Goal: Task Accomplishment & Management: Manage account settings

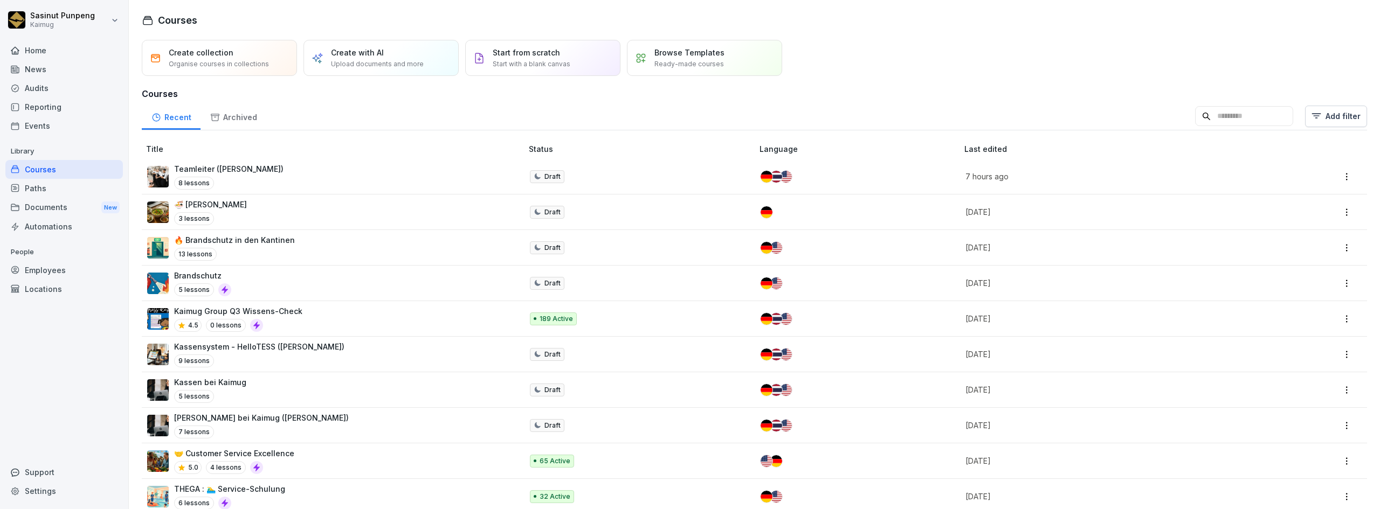
click at [56, 275] on div "Employees" at bounding box center [64, 270] width 118 height 19
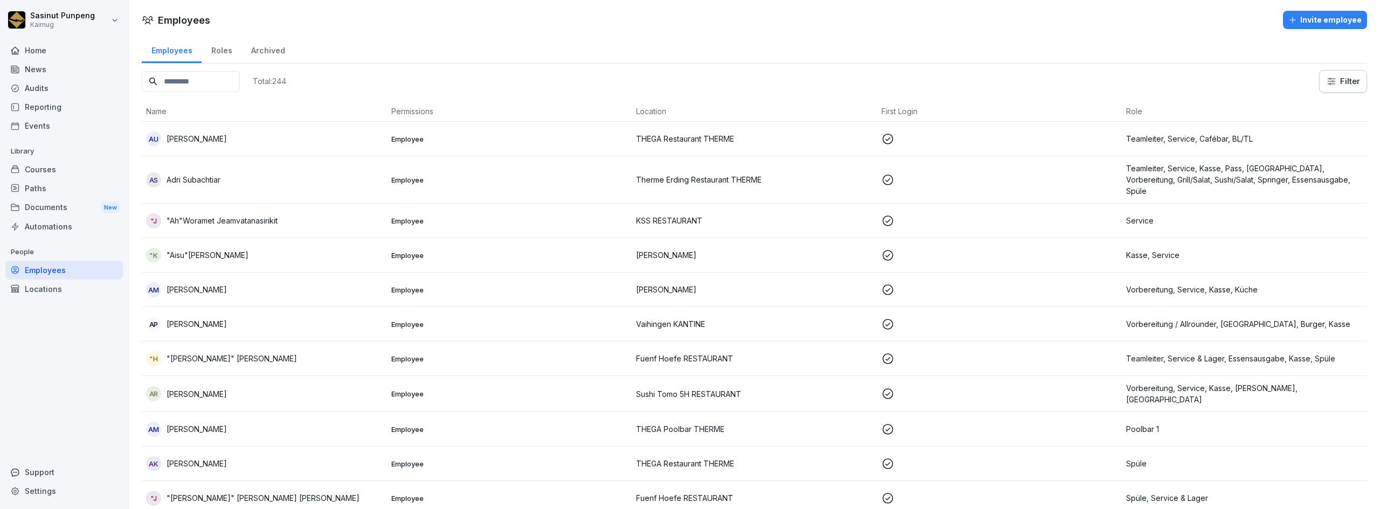
click at [224, 81] on input at bounding box center [191, 81] width 98 height 21
paste input "**********"
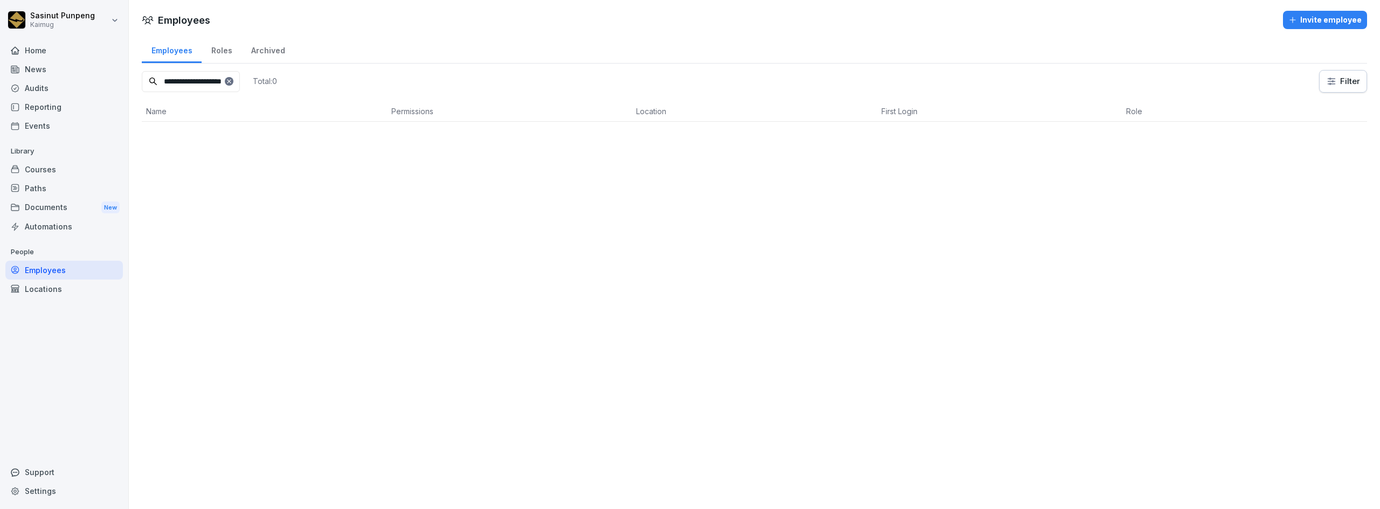
type input "**********"
click at [232, 80] on icon at bounding box center [229, 81] width 6 height 6
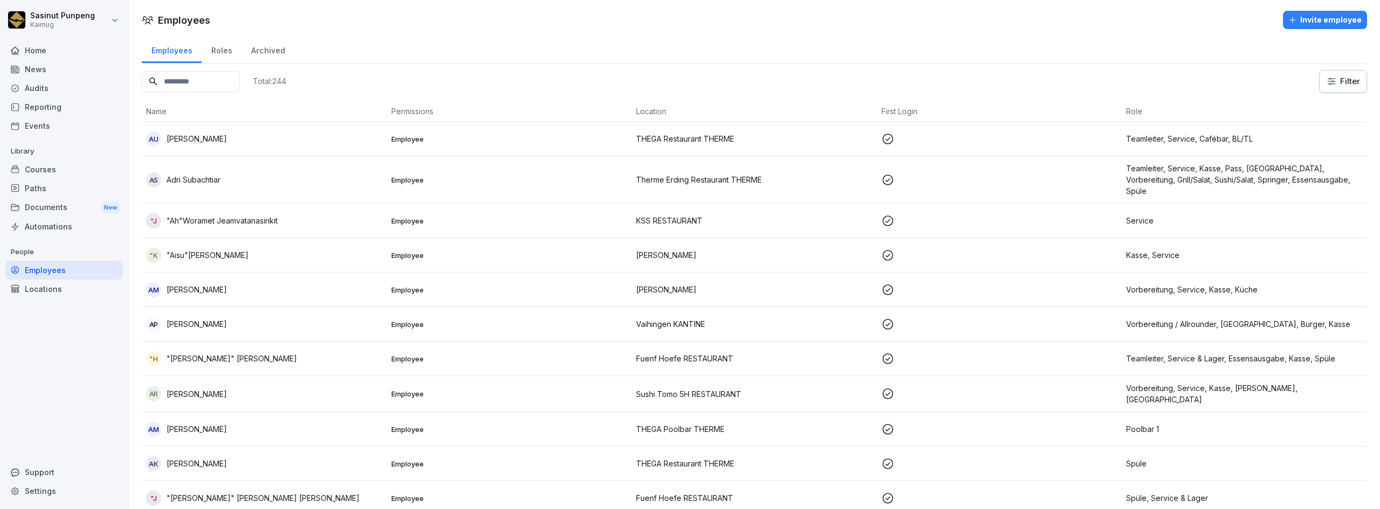
click at [240, 81] on input at bounding box center [191, 81] width 98 height 21
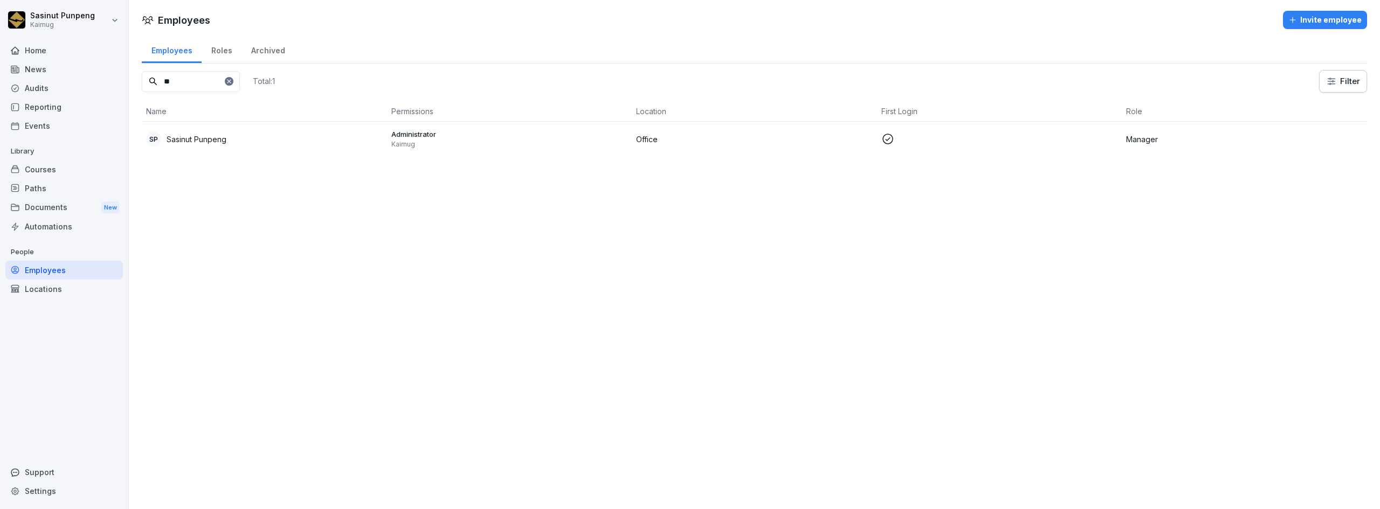
type input "*"
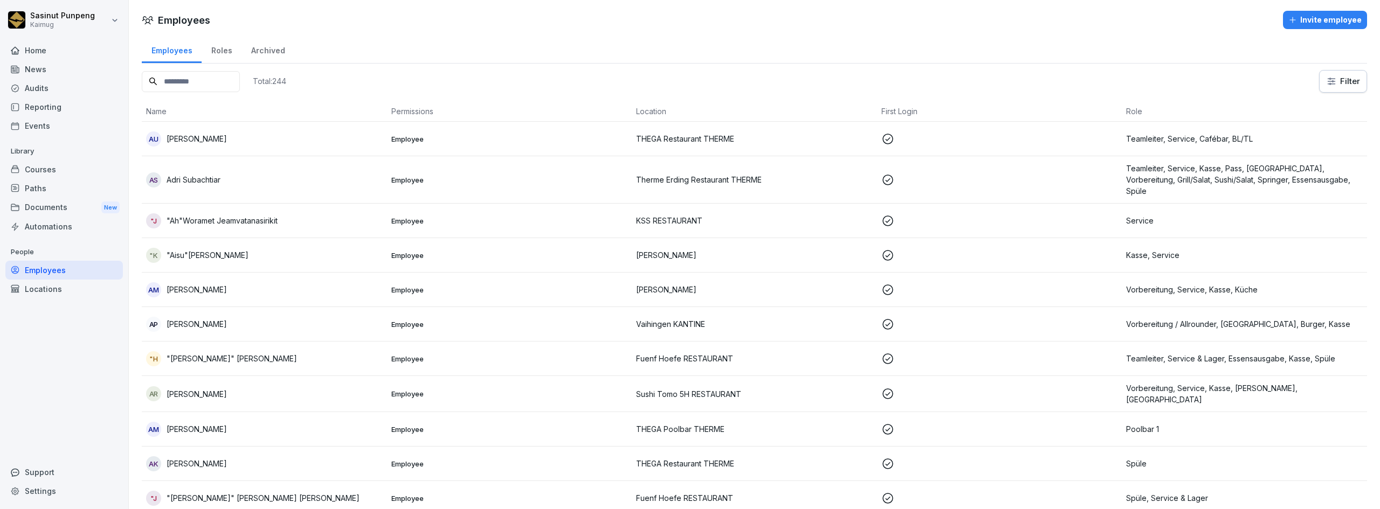
click at [80, 271] on div "Employees" at bounding box center [64, 270] width 118 height 19
click at [274, 47] on div "Archived" at bounding box center [267, 49] width 53 height 27
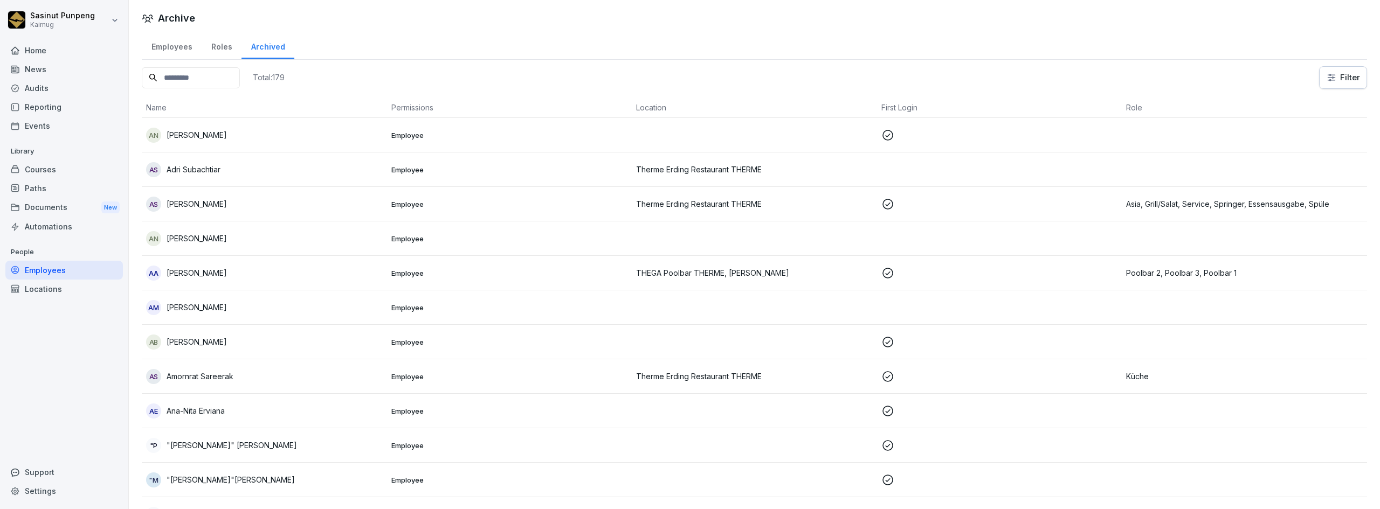
click at [232, 74] on input at bounding box center [191, 77] width 98 height 21
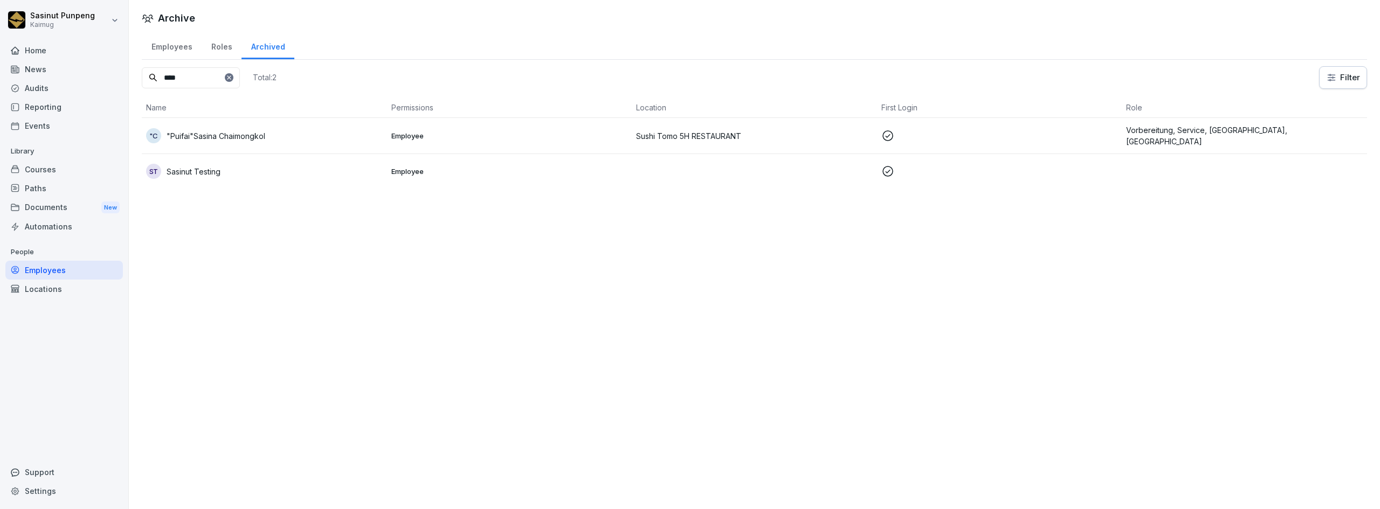
type input "****"
click at [314, 139] on div ""C "Puifai"[PERSON_NAME] Chaimongkol" at bounding box center [264, 135] width 237 height 15
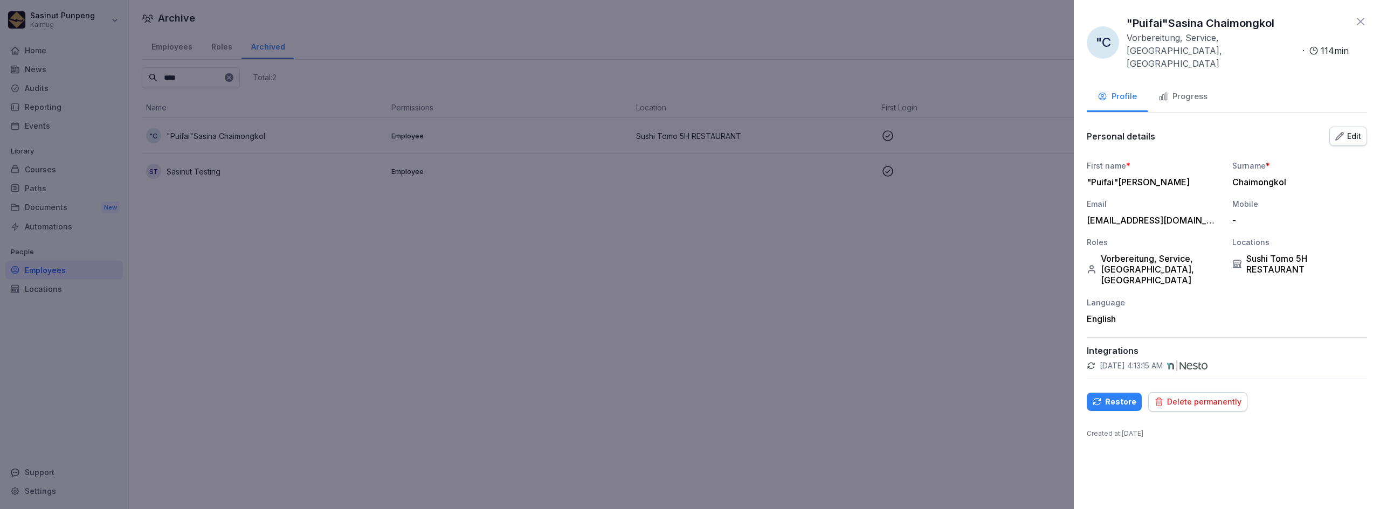
click at [1118, 396] on div "Restore" at bounding box center [1114, 402] width 44 height 12
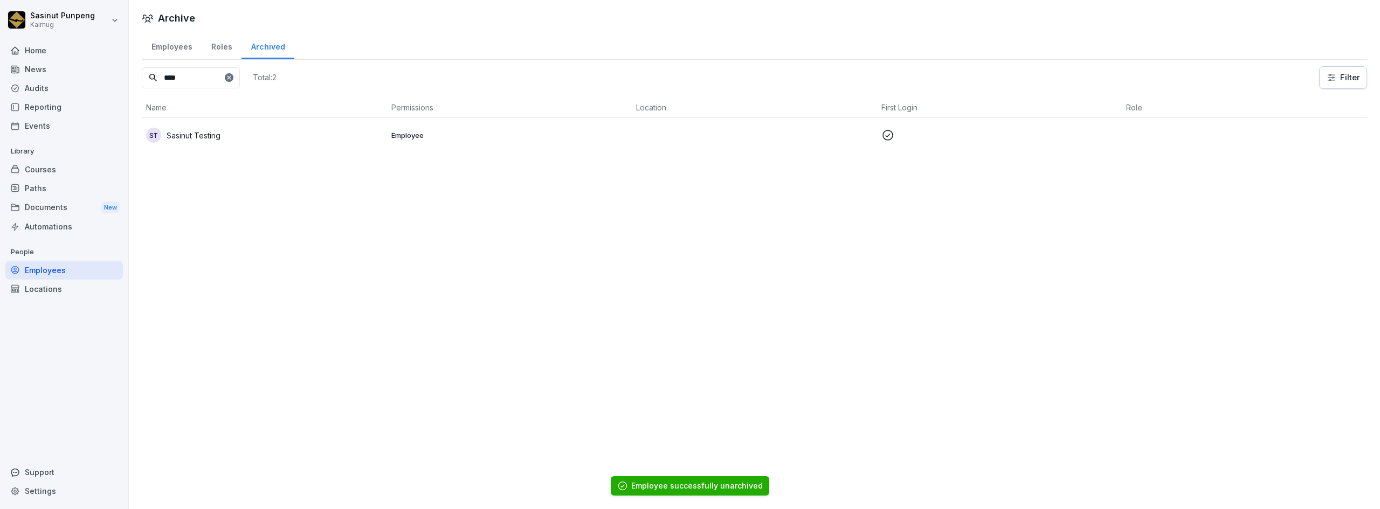
drag, startPoint x: 178, startPoint y: 49, endPoint x: 190, endPoint y: 56, distance: 14.2
click at [178, 49] on div "Employees" at bounding box center [172, 45] width 60 height 27
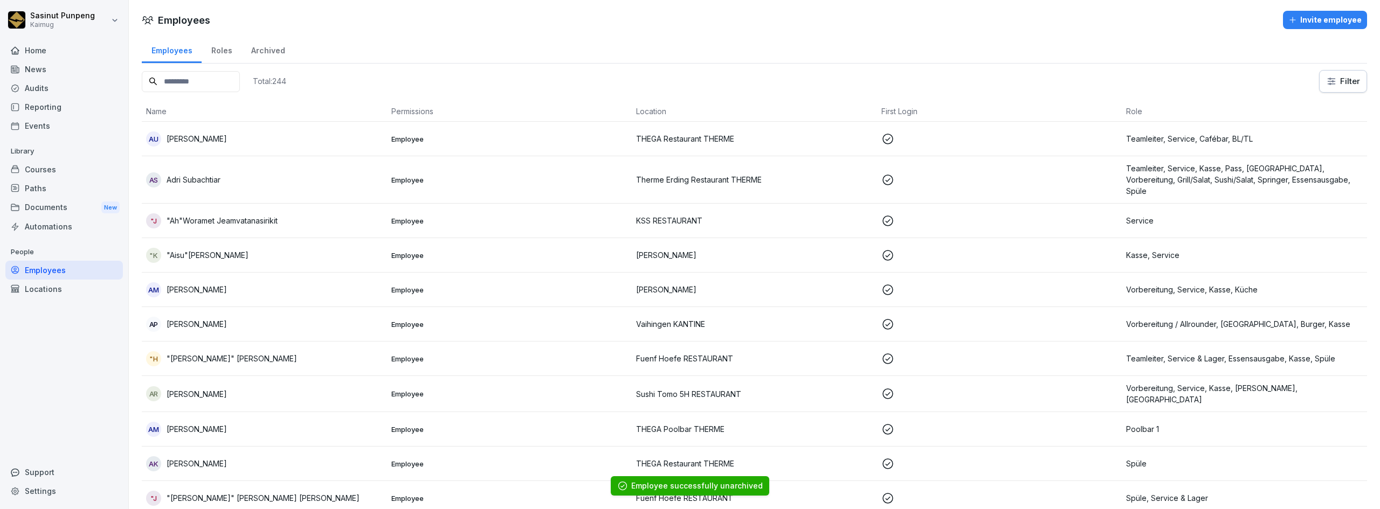
click at [204, 81] on input at bounding box center [191, 81] width 98 height 21
type input "*****"
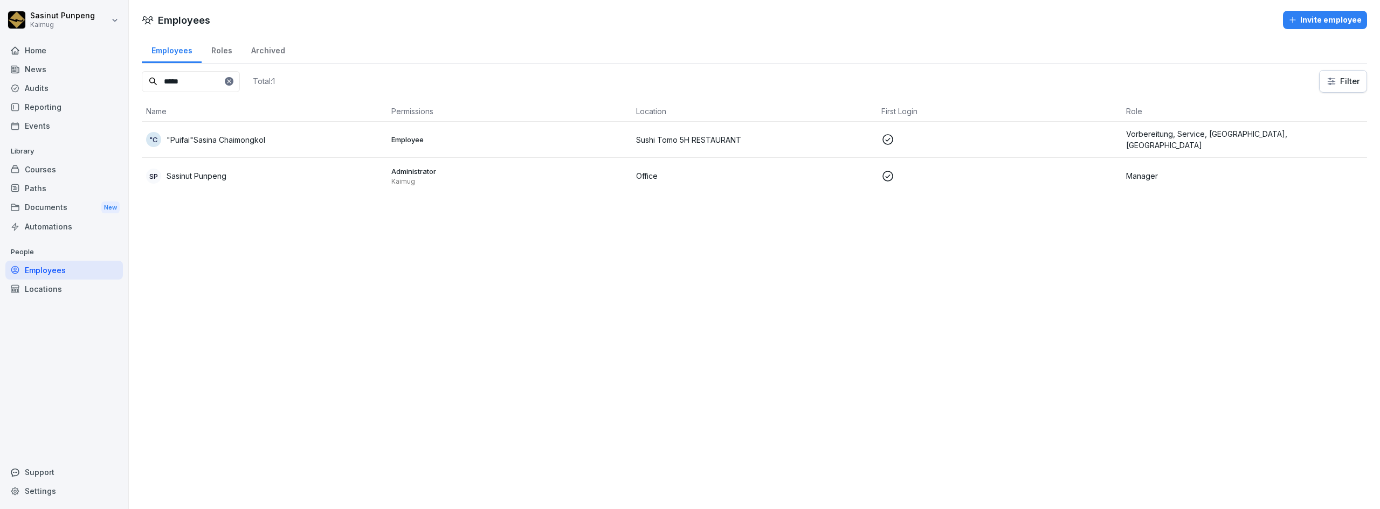
click at [279, 143] on div ""C "Puifai"[PERSON_NAME] Chaimongkol" at bounding box center [264, 139] width 237 height 15
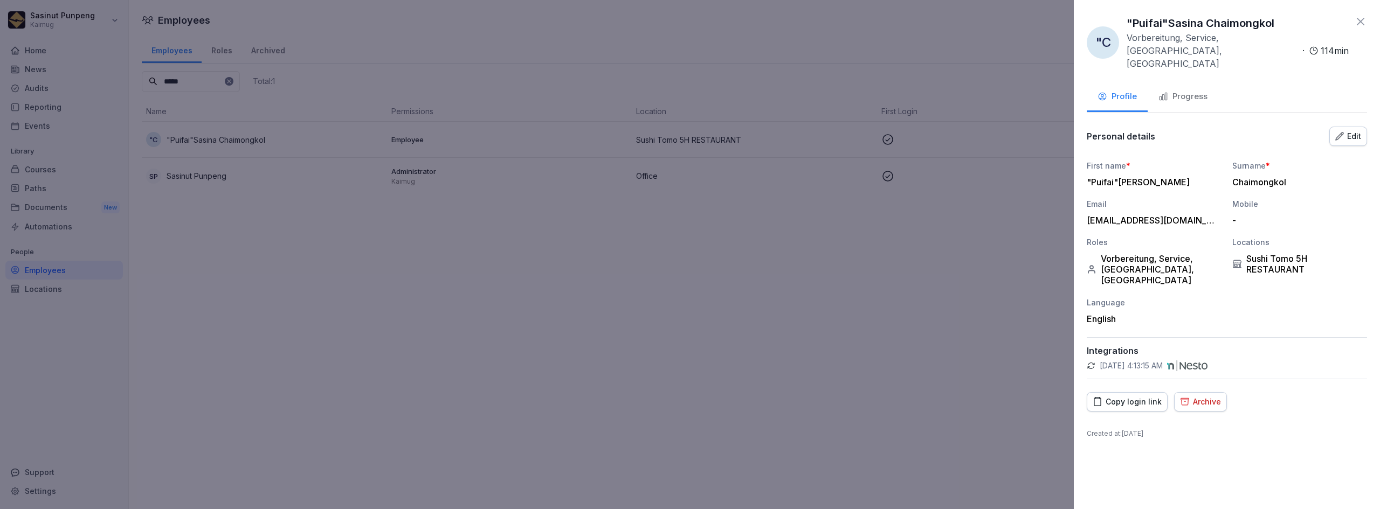
click at [1120, 396] on div "Copy login link" at bounding box center [1127, 402] width 69 height 12
drag, startPoint x: 1200, startPoint y: 202, endPoint x: 1075, endPoint y: 202, distance: 124.5
click at [1075, 202] on div ""C "Puifai"[PERSON_NAME] Chaimongkol Vorbereitung, Service, [GEOGRAPHIC_DATA], …" at bounding box center [1227, 254] width 306 height 509
copy div "[EMAIL_ADDRESS][DOMAIN_NAME]"
